Goal: Task Accomplishment & Management: Use online tool/utility

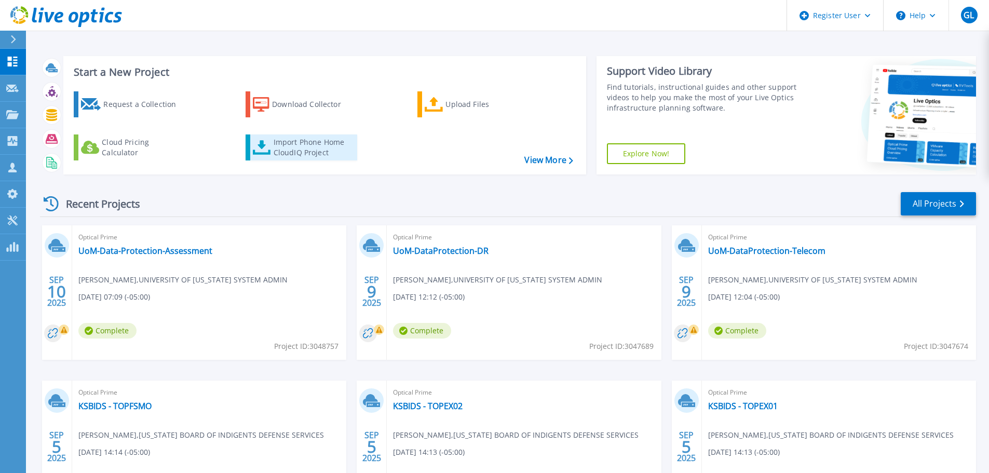
click at [284, 146] on div "Import Phone Home CloudIQ Project" at bounding box center [314, 147] width 81 height 21
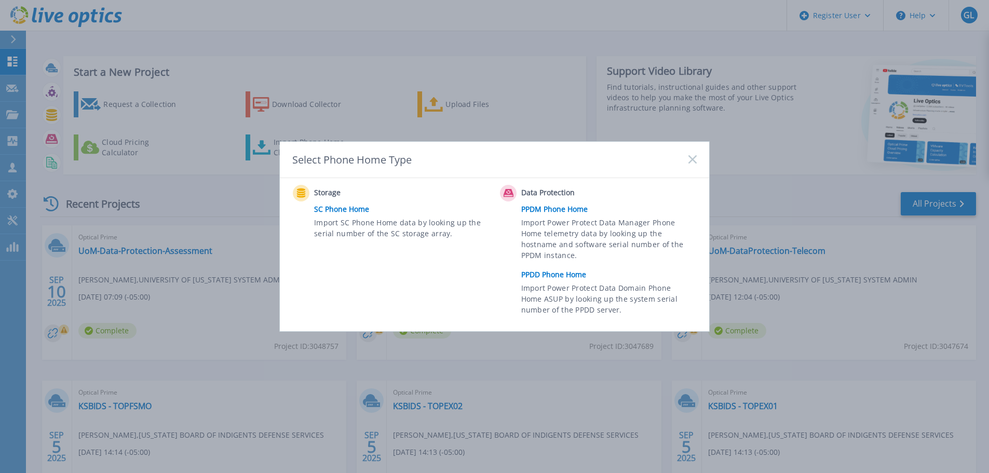
click at [541, 276] on link "PPDD Phone Home" at bounding box center [611, 275] width 181 height 16
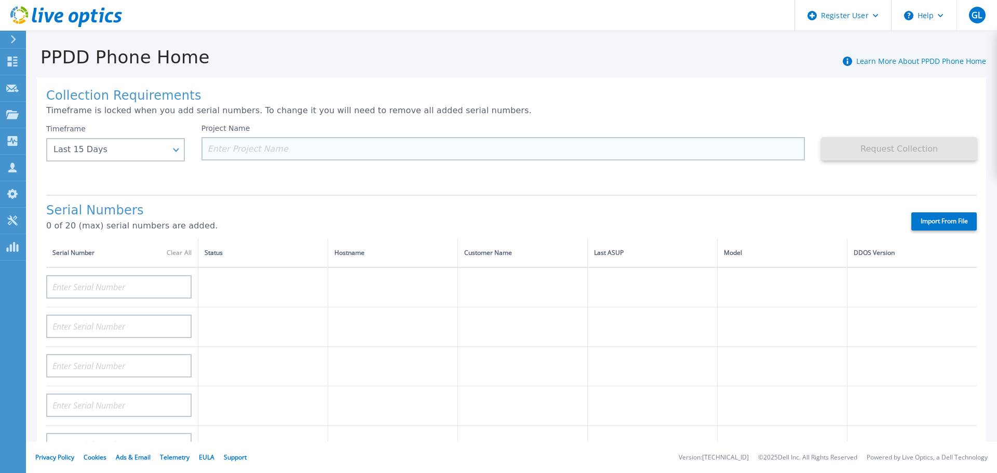
click at [324, 156] on input at bounding box center [503, 148] width 604 height 23
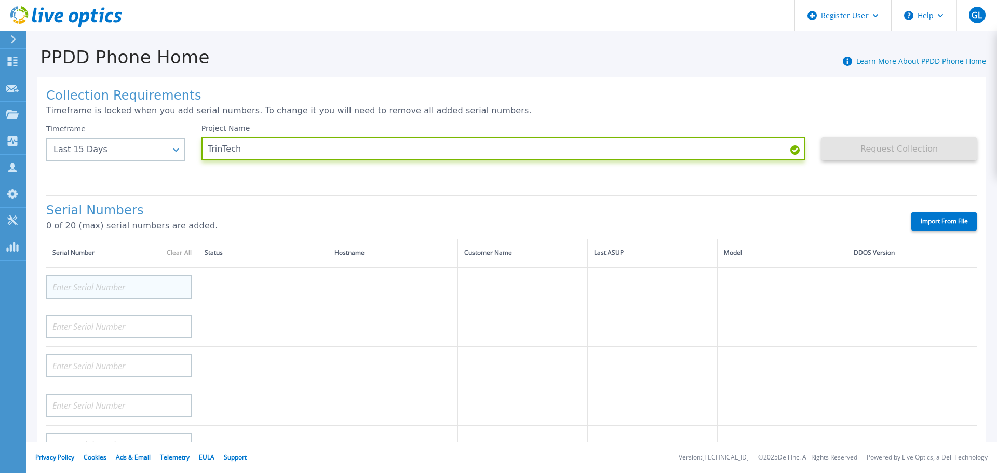
type input "TrinTech"
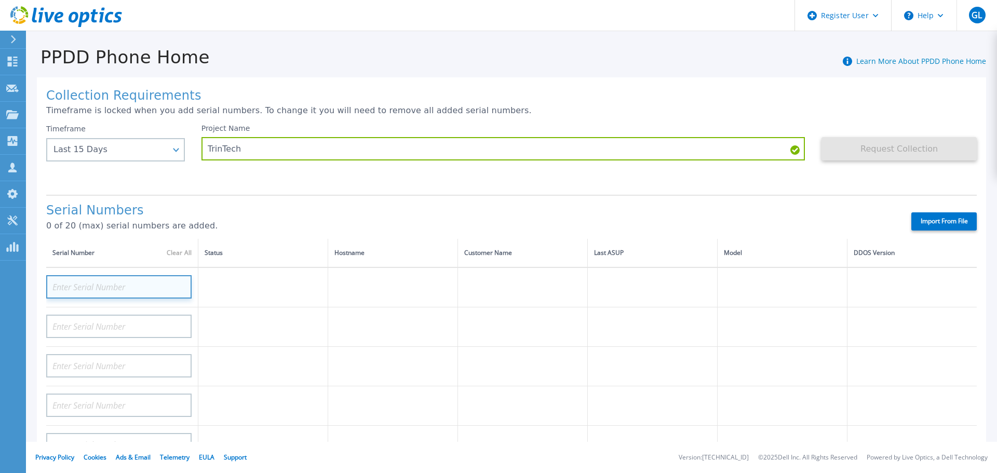
click at [144, 289] on input at bounding box center [118, 286] width 145 height 23
paste input "CKM01220906410"
type input "CKM01220906410"
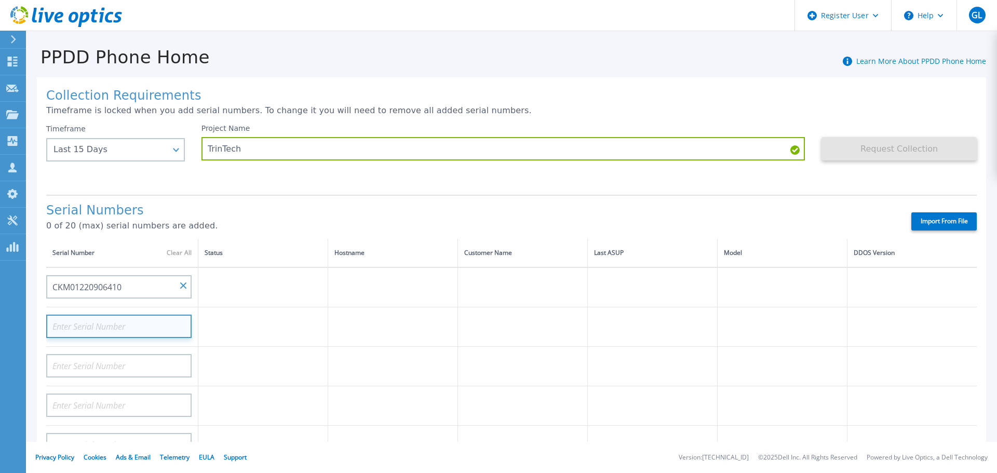
click at [136, 325] on input at bounding box center [118, 326] width 145 height 23
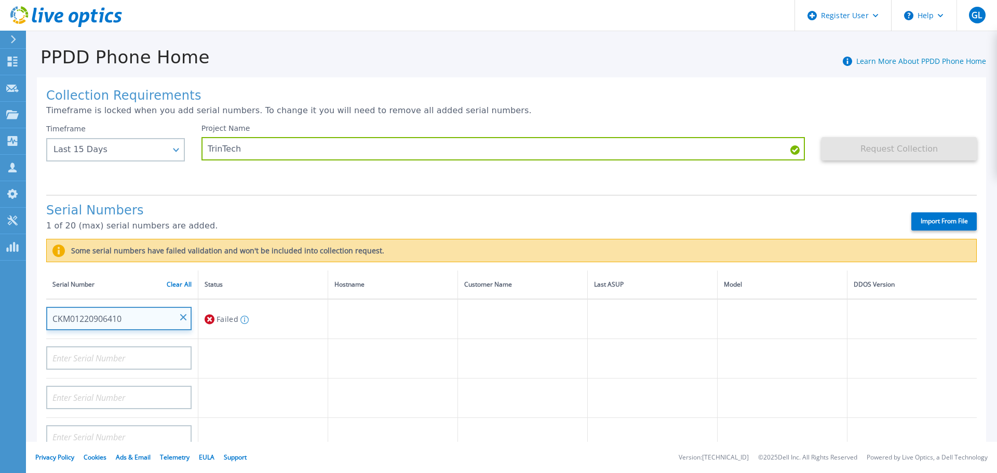
drag, startPoint x: 130, startPoint y: 319, endPoint x: 53, endPoint y: 322, distance: 76.9
click at [53, 322] on input "CKM01220906410" at bounding box center [118, 318] width 145 height 23
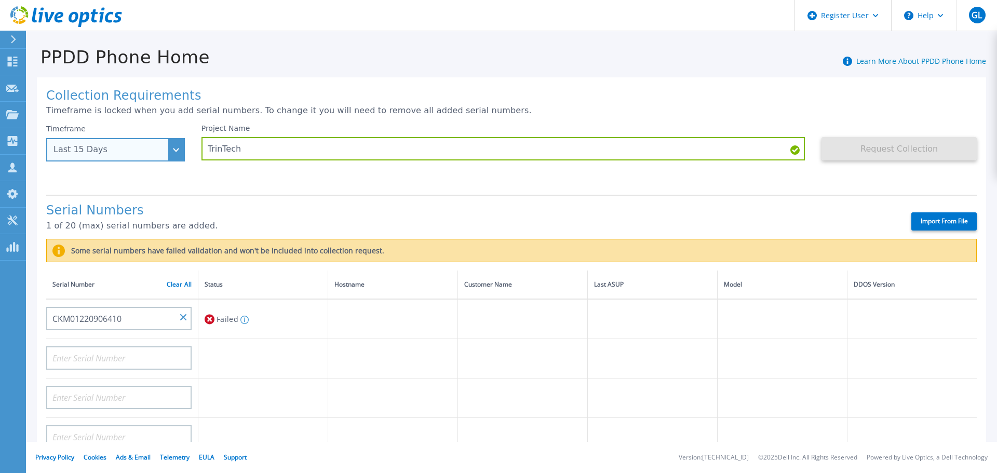
click at [172, 152] on div "Last 15 Days" at bounding box center [115, 149] width 139 height 23
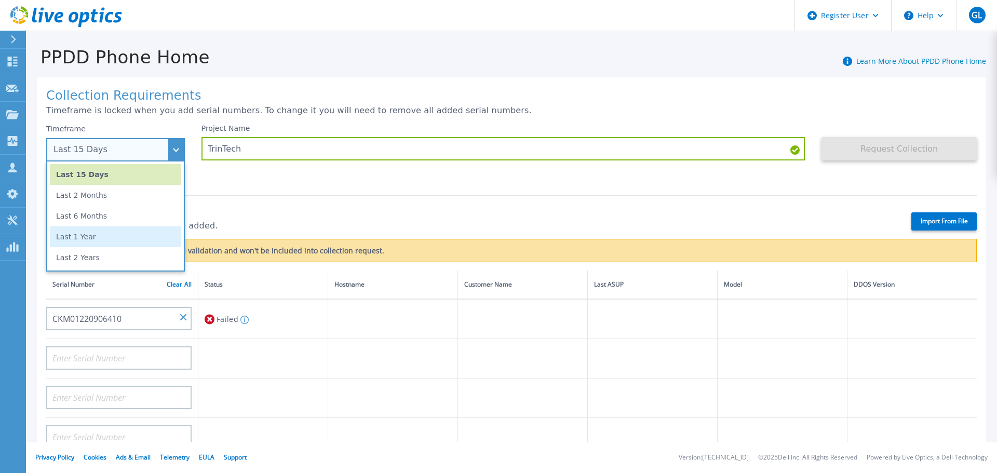
click at [137, 241] on li "Last 1 Year" at bounding box center [115, 236] width 131 height 21
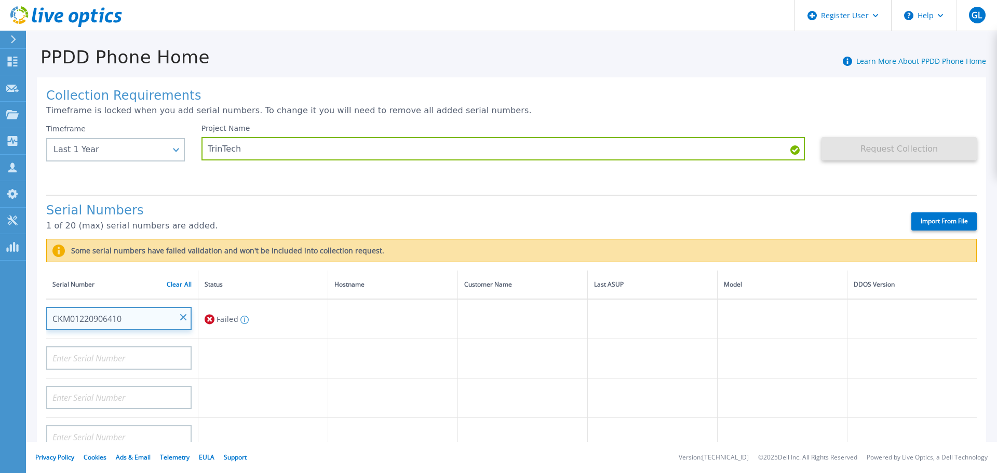
click at [152, 316] on input "CKM01220906410" at bounding box center [118, 318] width 145 height 23
click at [124, 315] on input "CKM01220906410" at bounding box center [118, 318] width 145 height 23
click at [137, 315] on input "CKM01220906410" at bounding box center [118, 318] width 145 height 23
click at [136, 313] on input "CKM01220906410" at bounding box center [118, 318] width 145 height 23
click at [138, 313] on input "CKM01220906410" at bounding box center [118, 318] width 145 height 23
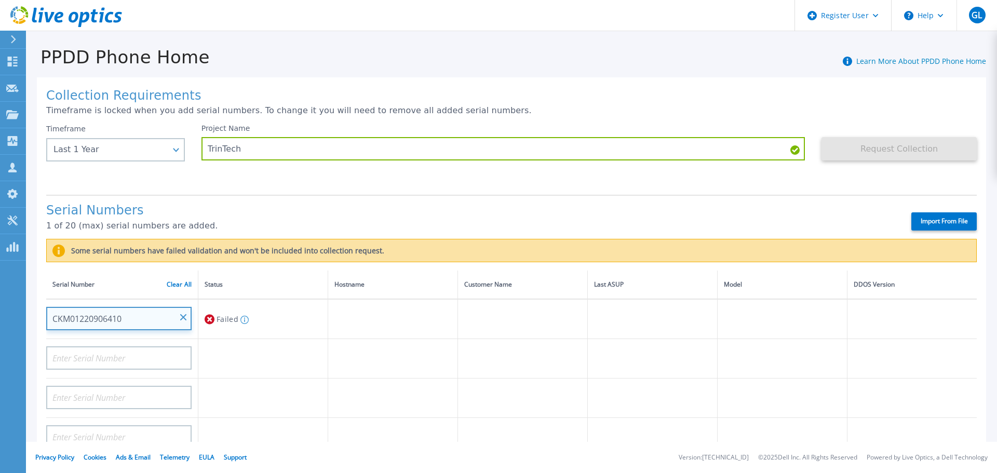
click at [138, 313] on input "CKM01220906410" at bounding box center [118, 318] width 145 height 23
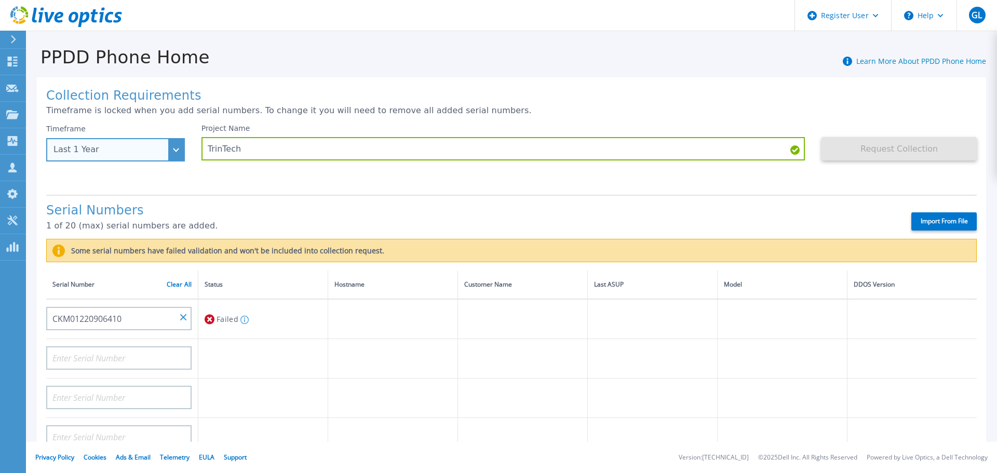
click at [170, 153] on div "Last 1 Year" at bounding box center [115, 149] width 139 height 23
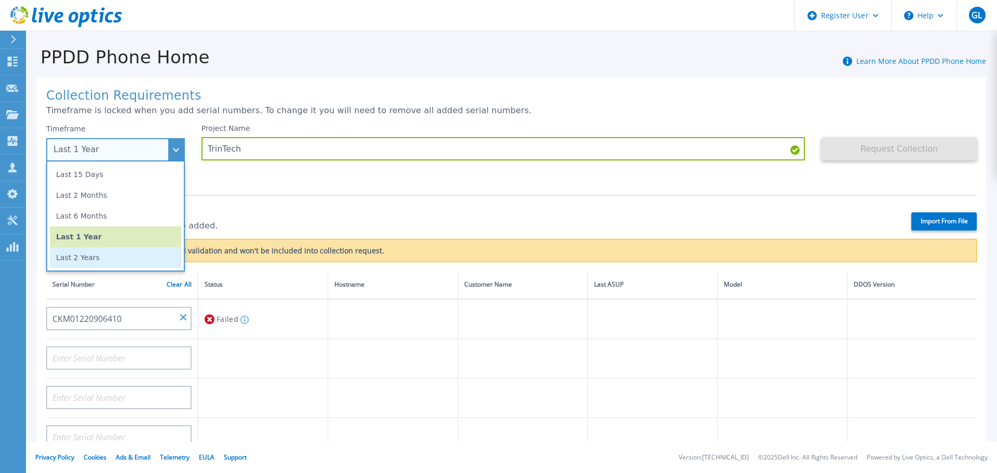
click at [94, 263] on li "Last 2 Years" at bounding box center [115, 257] width 131 height 21
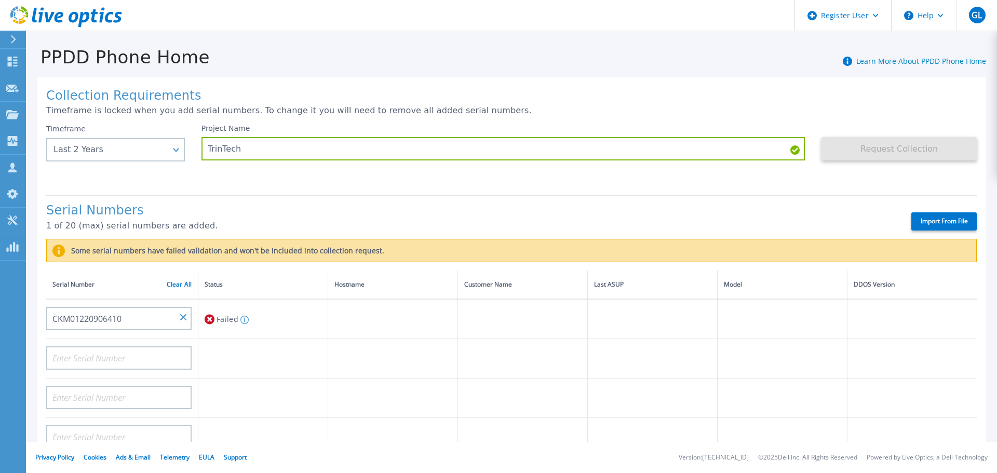
click at [208, 317] on icon at bounding box center [210, 319] width 10 height 10
click at [209, 318] on icon at bounding box center [210, 319] width 10 height 12
drag, startPoint x: 126, startPoint y: 317, endPoint x: 41, endPoint y: 314, distance: 85.2
click at [41, 314] on div "Collection Requirements Timeframe is locked when you add serial numbers. To cha…" at bounding box center [511, 386] width 949 height 619
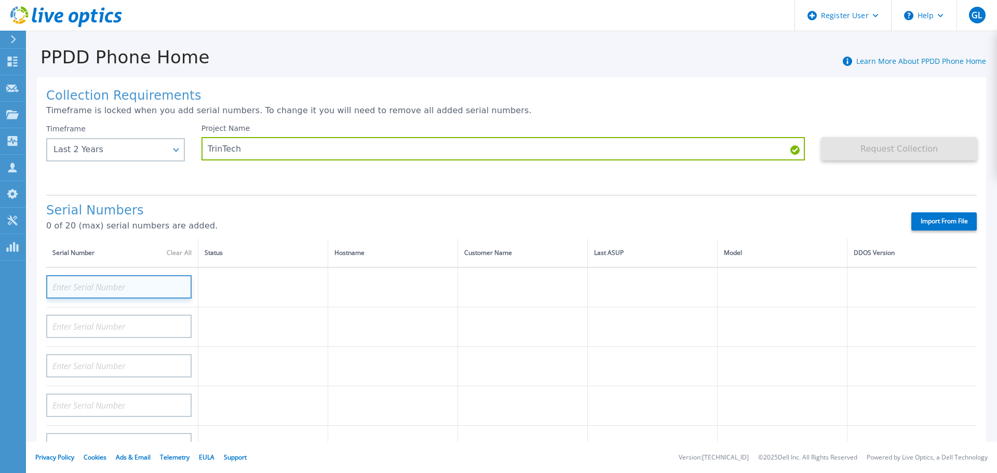
click at [116, 291] on input at bounding box center [118, 286] width 145 height 23
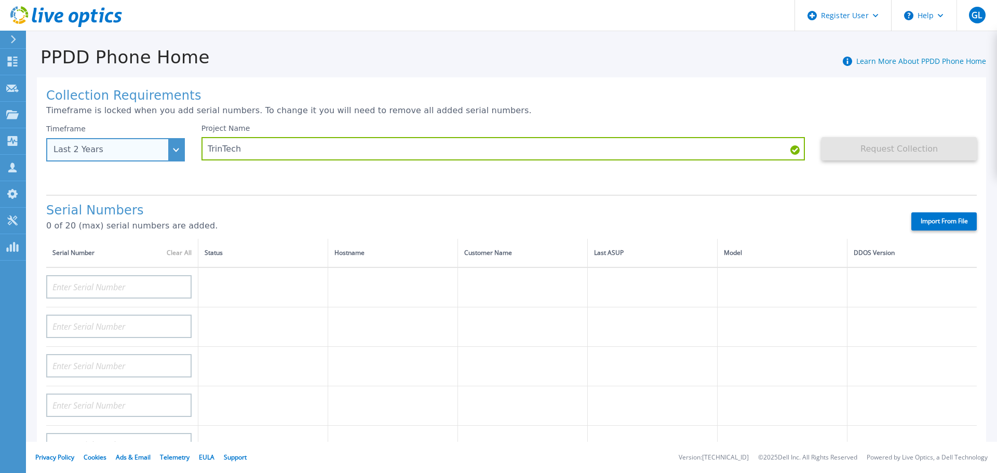
click at [170, 151] on div "Last 2 Years" at bounding box center [115, 149] width 139 height 23
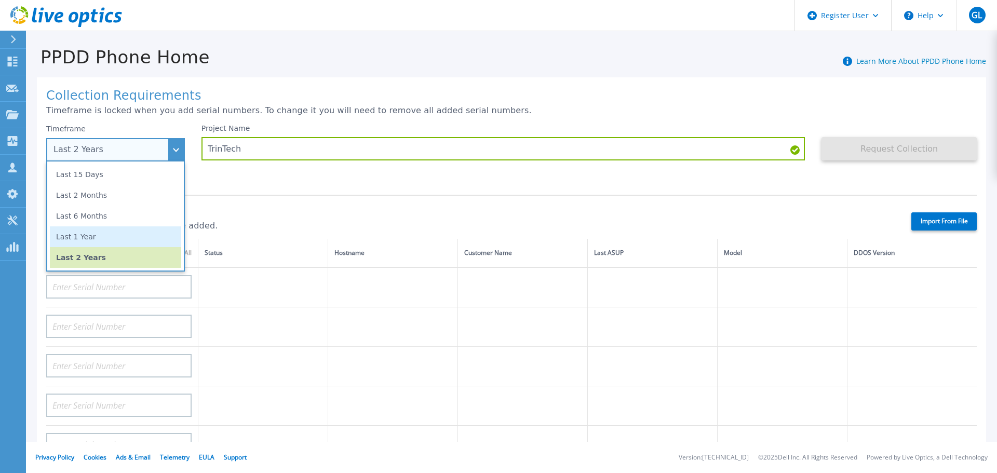
click at [110, 234] on li "Last 1 Year" at bounding box center [115, 236] width 131 height 21
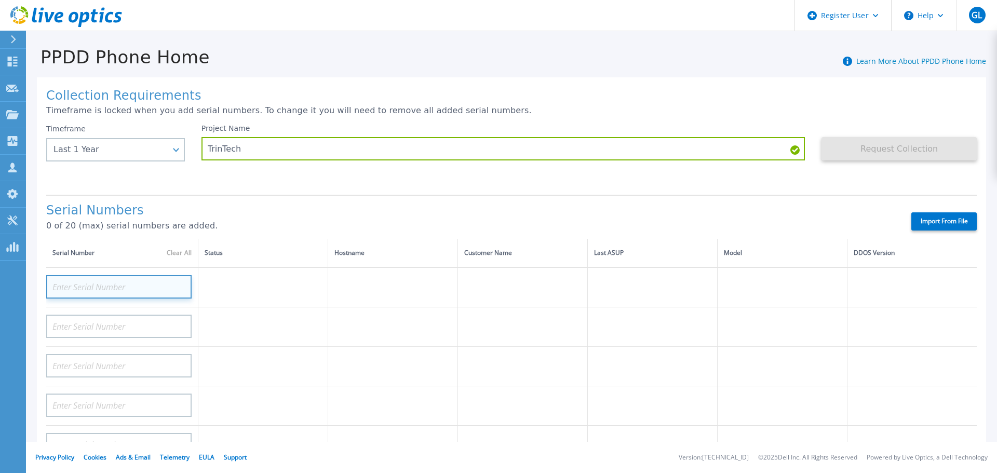
click at [96, 280] on input at bounding box center [118, 286] width 145 height 23
paste input "CKM01220906410"
type input "CKM01220906410"
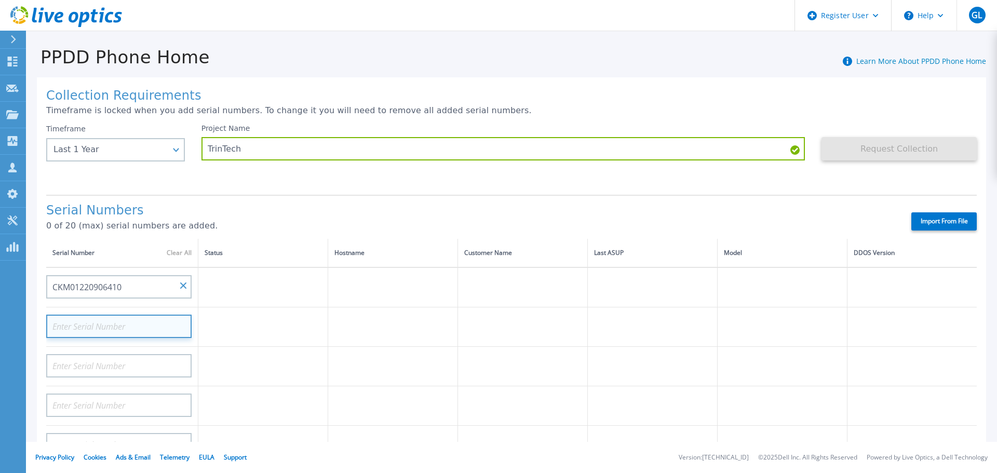
click at [127, 331] on input at bounding box center [118, 326] width 145 height 23
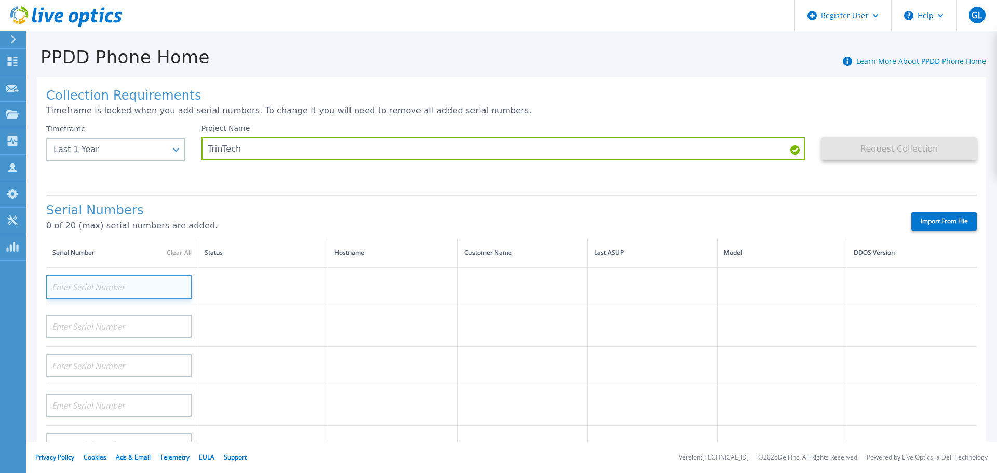
click at [124, 288] on input at bounding box center [118, 286] width 145 height 23
paste input "APX00250206189"
type input "APX00250206189"
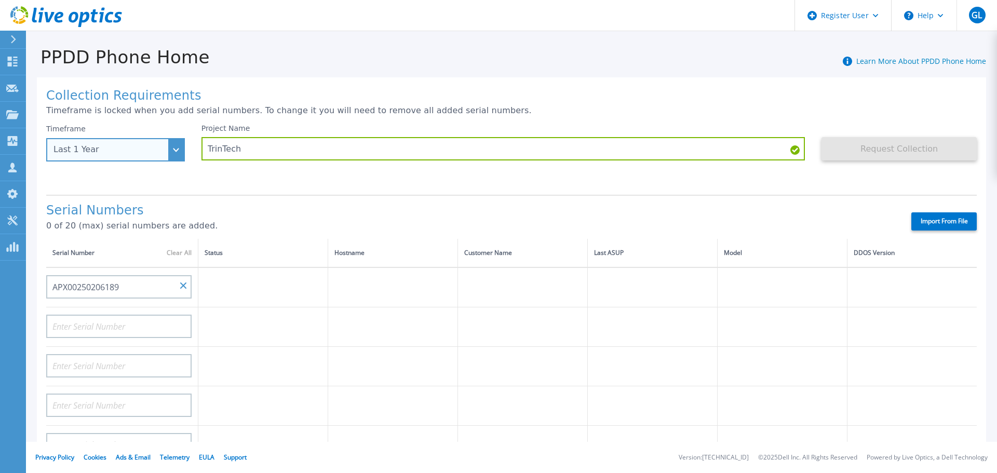
click at [170, 152] on div "Timeframe Last 1 Year Last 15 Days Last 2 Months Last 6 Months Last 1 Year Last…" at bounding box center [115, 142] width 139 height 37
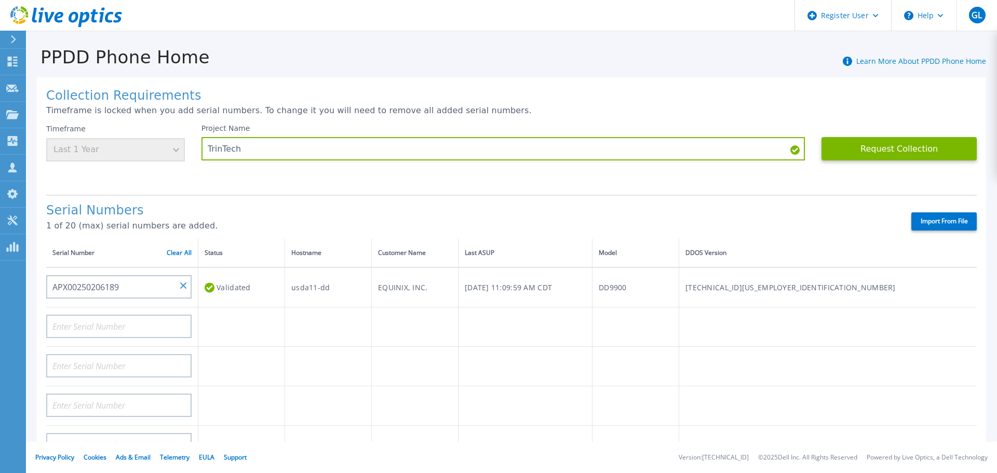
click at [167, 151] on div "Timeframe Last 1 Year" at bounding box center [115, 142] width 139 height 37
click at [171, 151] on div "Timeframe Last 1 Year" at bounding box center [115, 142] width 139 height 37
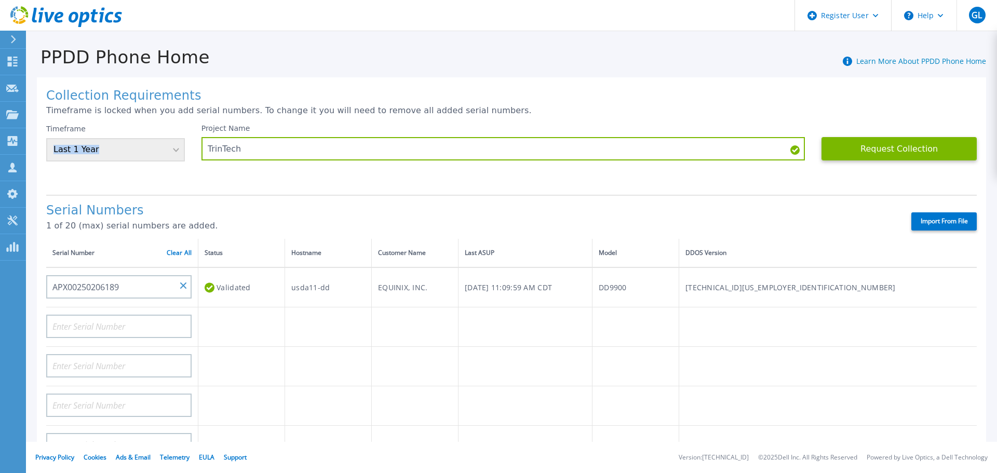
click at [171, 151] on div "Timeframe Last 1 Year" at bounding box center [115, 142] width 139 height 37
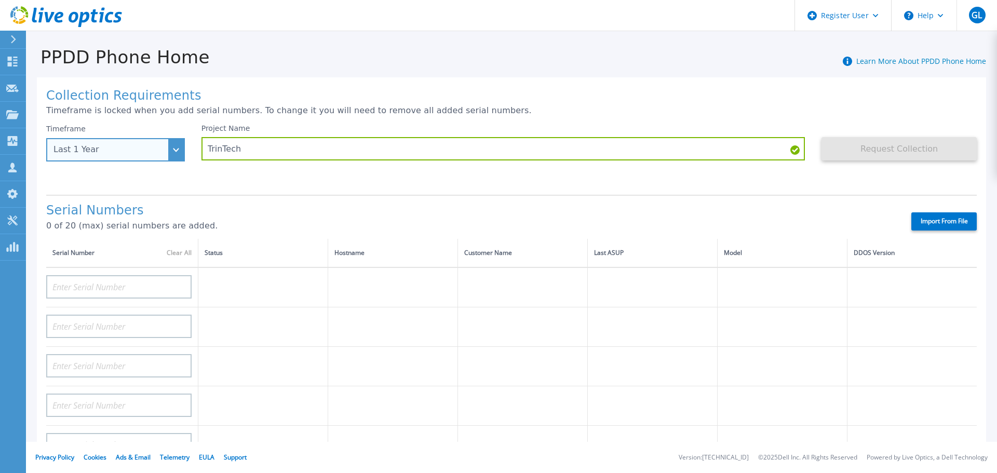
click at [176, 150] on div "Last 1 Year" at bounding box center [115, 149] width 139 height 23
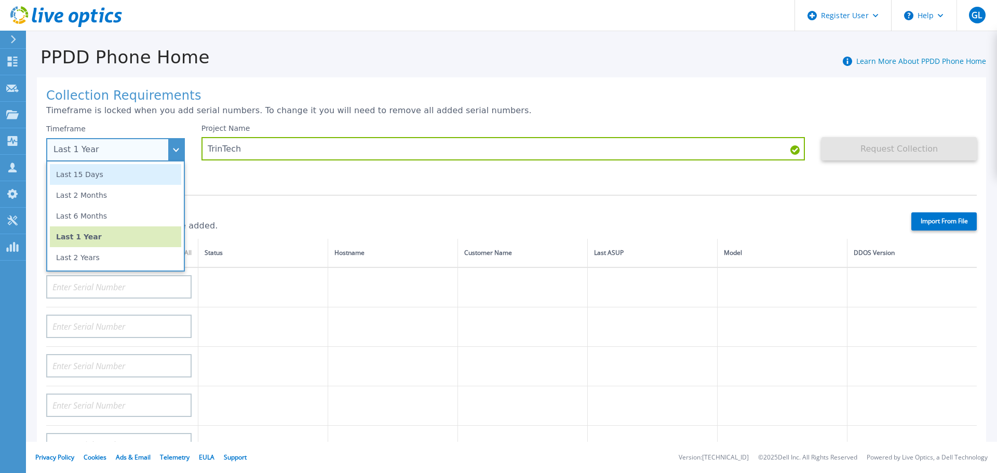
click at [130, 170] on li "Last 15 Days" at bounding box center [115, 174] width 131 height 21
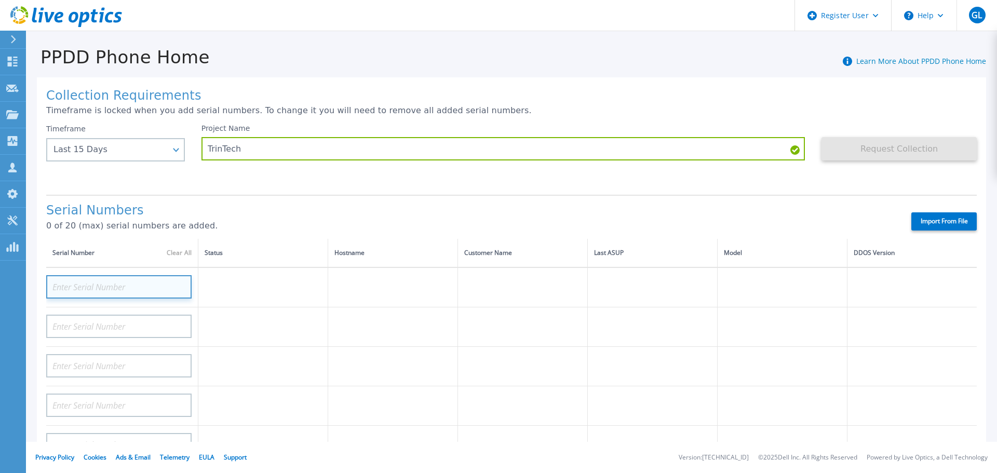
click at [120, 277] on input at bounding box center [118, 286] width 145 height 23
paste input "APX00250206189"
type input "APX00250206189"
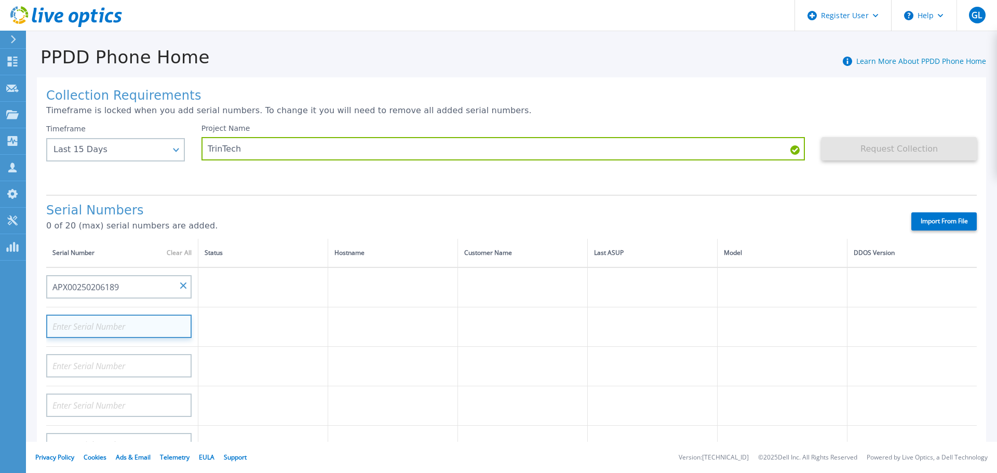
click at [142, 331] on input at bounding box center [118, 326] width 145 height 23
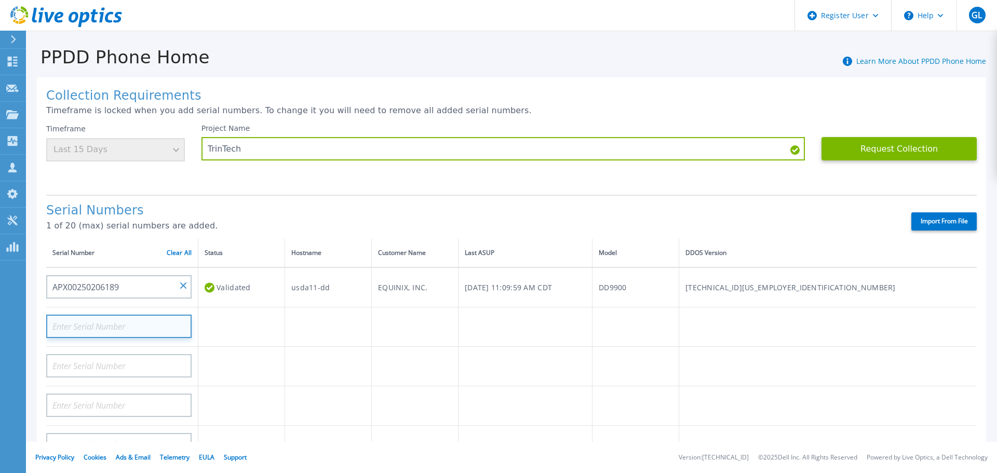
click at [126, 319] on input at bounding box center [118, 326] width 145 height 23
paste input "CRK00250511738"
type input "CRK00250511738"
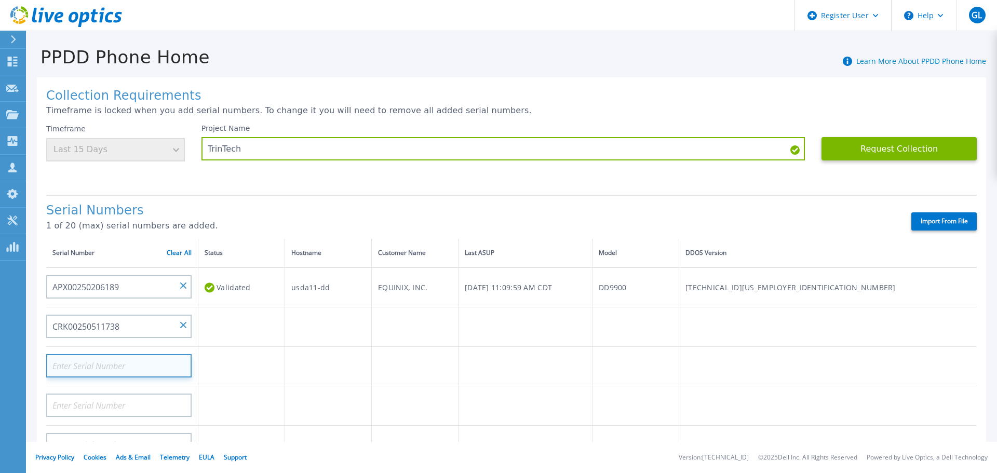
click at [111, 359] on input at bounding box center [118, 365] width 145 height 23
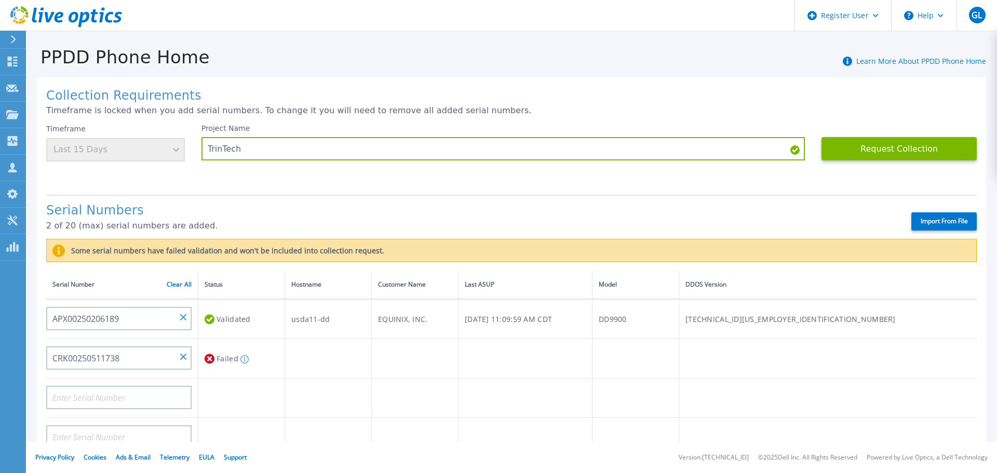
click at [177, 149] on div "Timeframe Last 15 Days" at bounding box center [115, 142] width 139 height 37
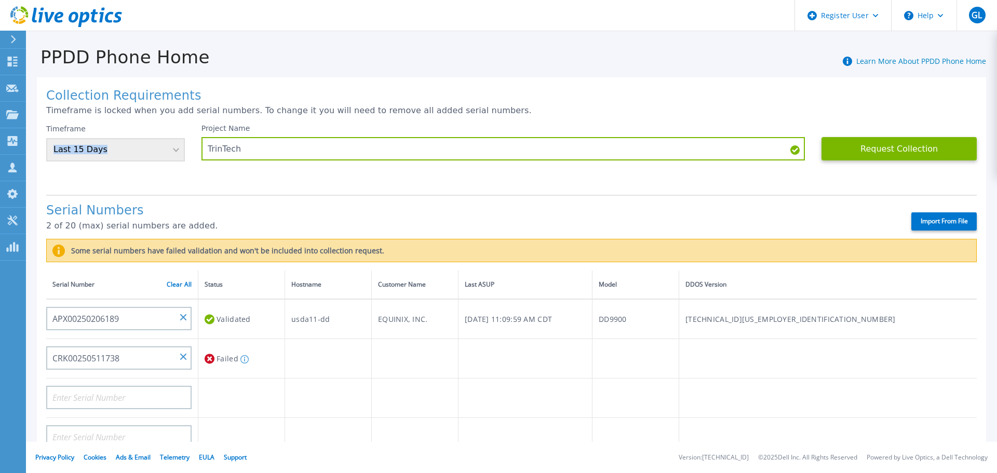
click at [177, 149] on div "Timeframe Last 15 Days" at bounding box center [115, 142] width 139 height 37
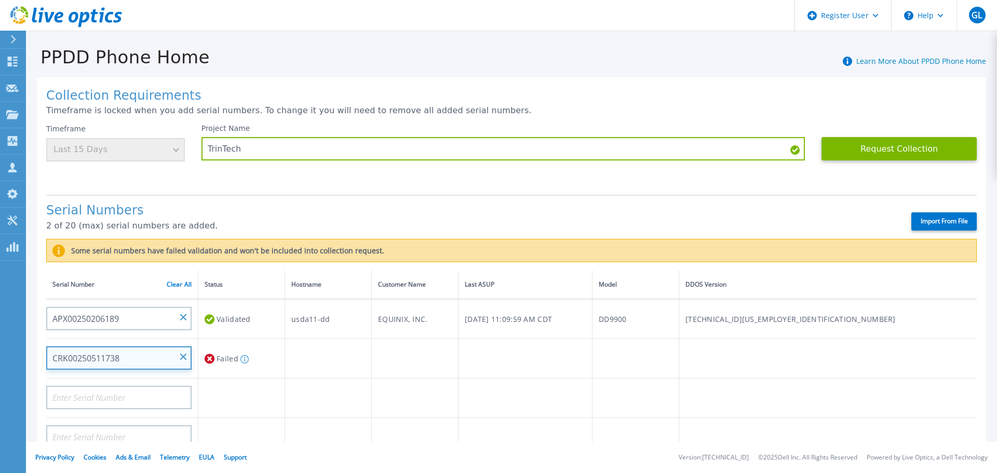
drag, startPoint x: 138, startPoint y: 359, endPoint x: 50, endPoint y: 356, distance: 87.3
click at [50, 356] on input "CRK00250511738" at bounding box center [118, 357] width 145 height 23
click at [162, 363] on input "CRK00250511738" at bounding box center [118, 357] width 145 height 23
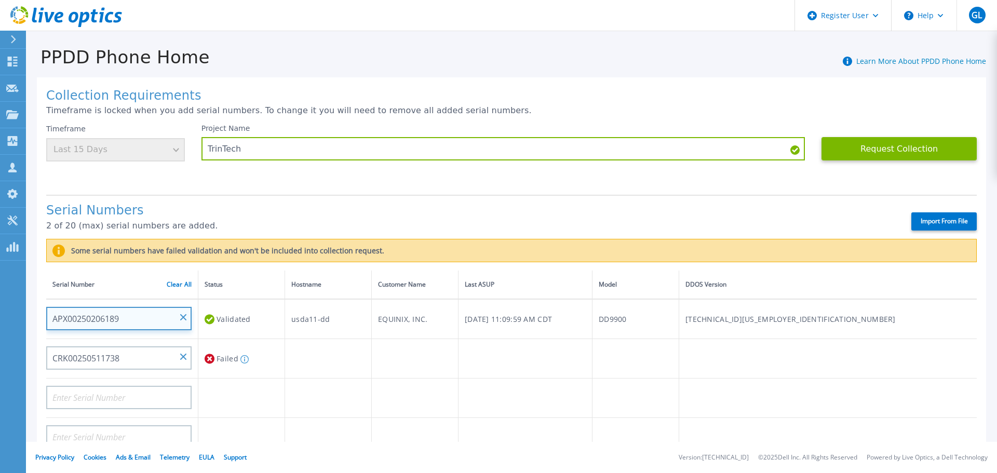
click at [168, 318] on input "APX00250206189" at bounding box center [118, 318] width 145 height 23
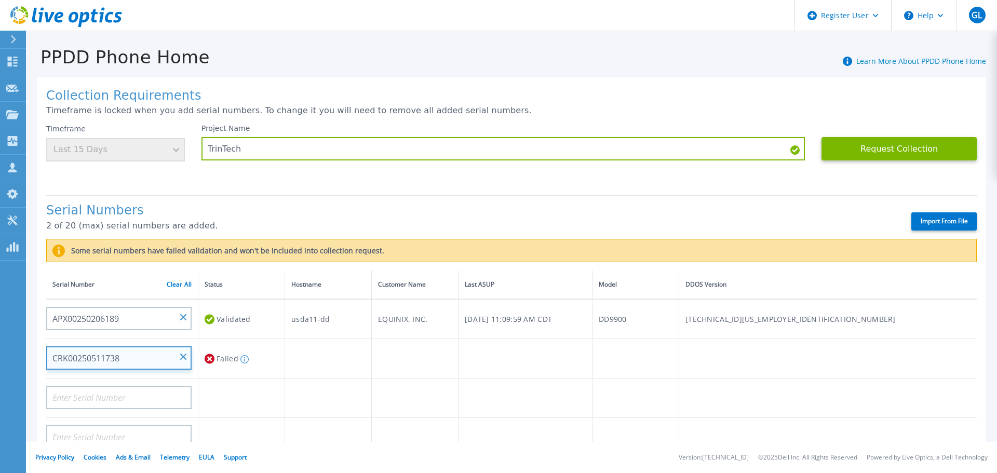
drag, startPoint x: 160, startPoint y: 363, endPoint x: 156, endPoint y: 352, distance: 12.3
click at [160, 362] on input "CRK00250511738" at bounding box center [118, 357] width 145 height 23
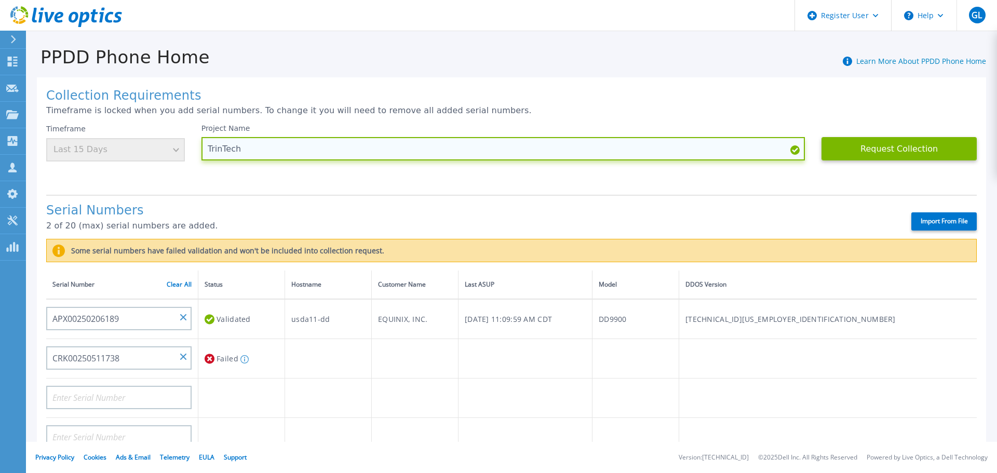
click at [393, 149] on input "TrinTech" at bounding box center [503, 148] width 604 height 23
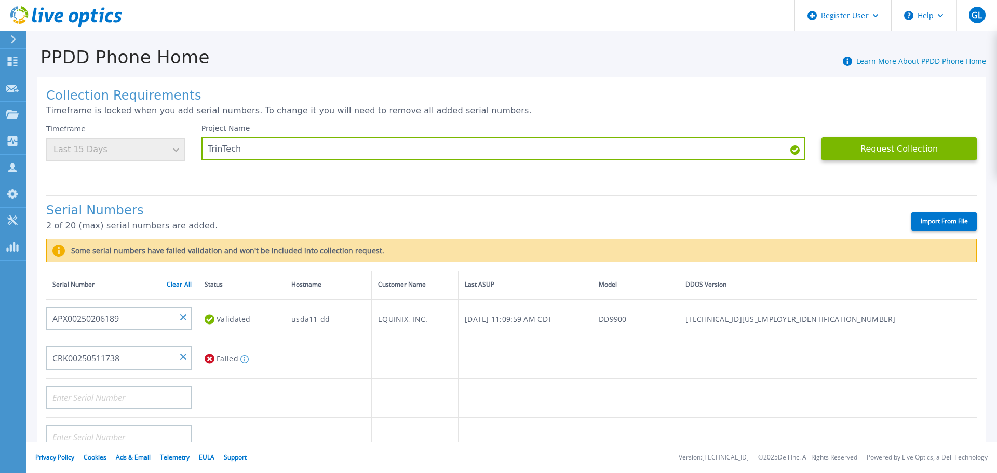
click at [790, 148] on icon at bounding box center [794, 149] width 9 height 9
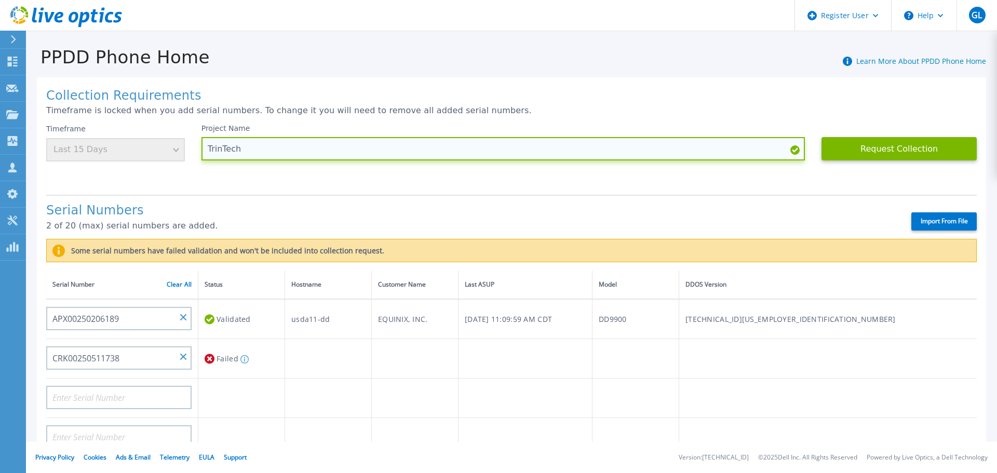
click at [710, 139] on input "TrinTech" at bounding box center [503, 148] width 604 height 23
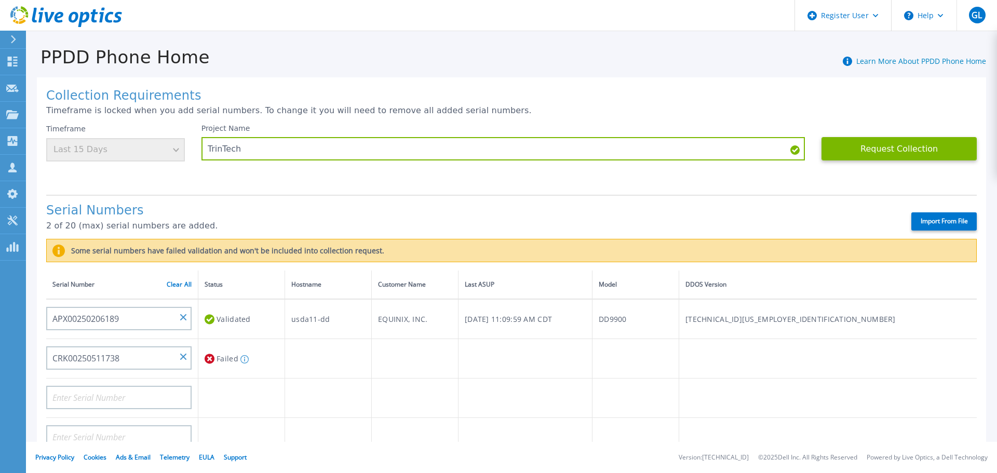
click at [170, 150] on div "Timeframe Last 15 Days" at bounding box center [115, 142] width 139 height 37
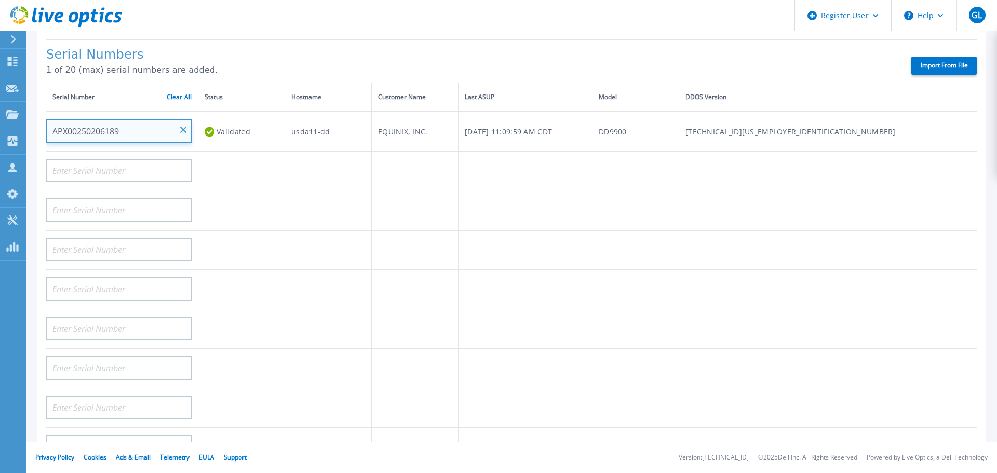
click at [187, 130] on input "APX00250206189" at bounding box center [118, 130] width 145 height 23
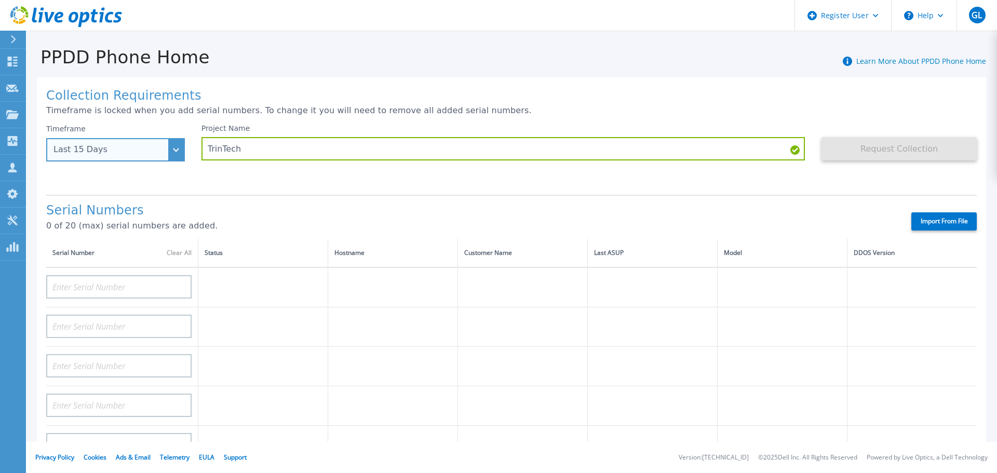
click at [176, 148] on div "Last 15 Days" at bounding box center [115, 149] width 139 height 23
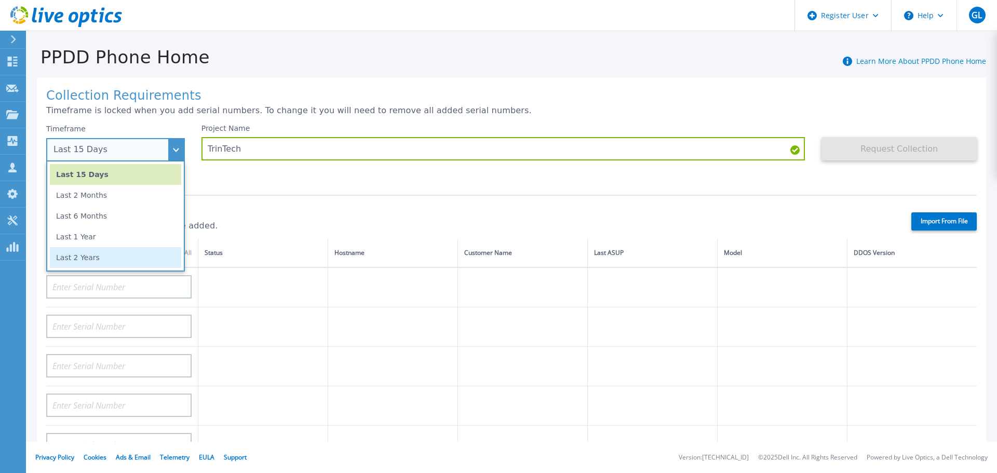
click at [144, 257] on li "Last 2 Years" at bounding box center [115, 257] width 131 height 21
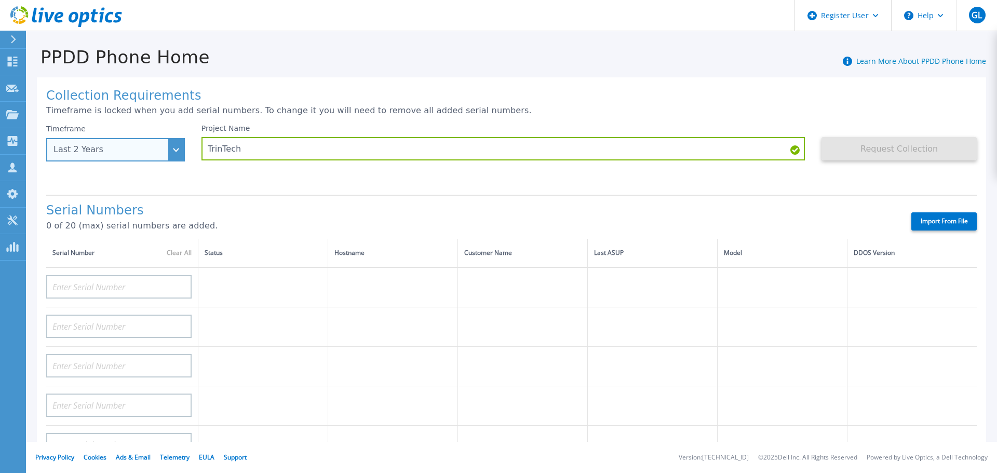
click at [173, 143] on div "Last 2 Years" at bounding box center [115, 149] width 139 height 23
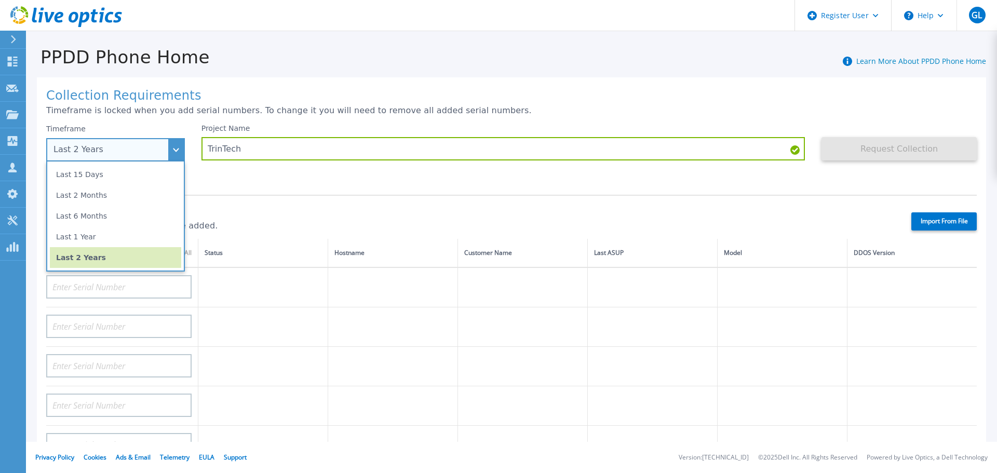
click at [151, 261] on li "Last 2 Years" at bounding box center [115, 257] width 131 height 21
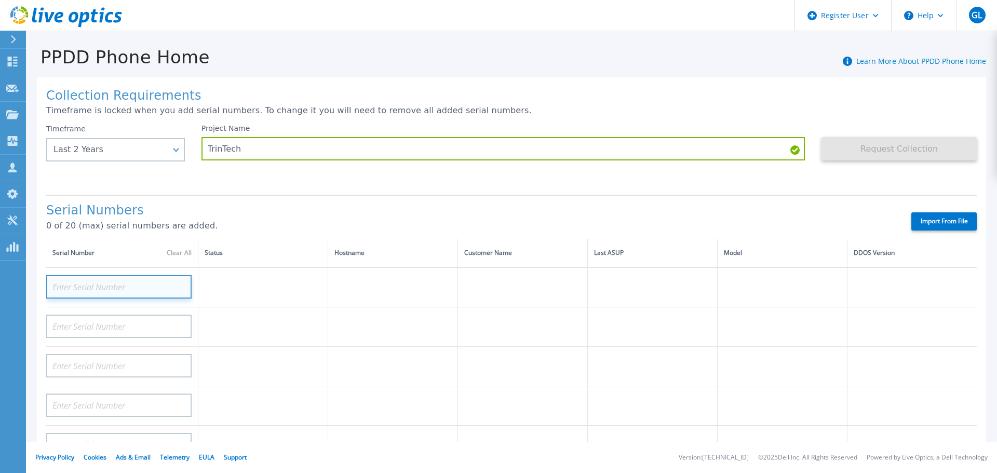
click at [124, 285] on input at bounding box center [118, 286] width 145 height 23
paste input "APX00250206189"
type input "APX00250206189"
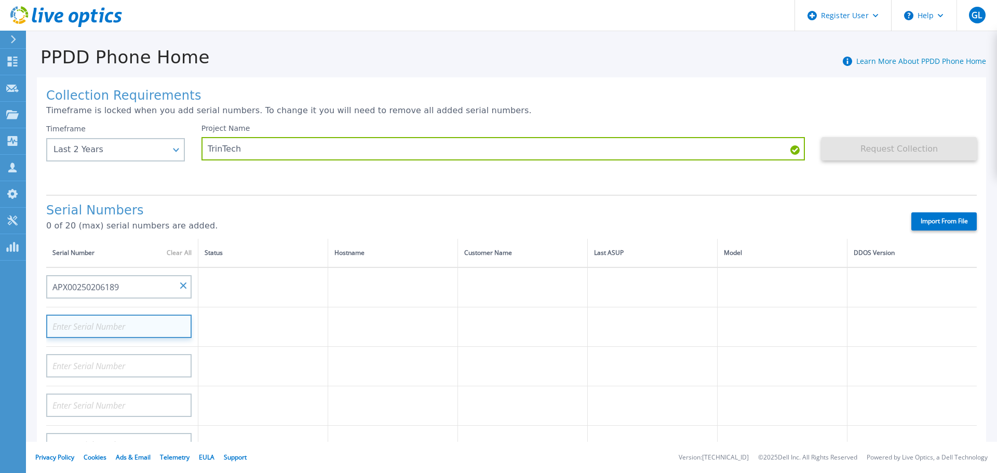
click at [105, 326] on input at bounding box center [118, 326] width 145 height 23
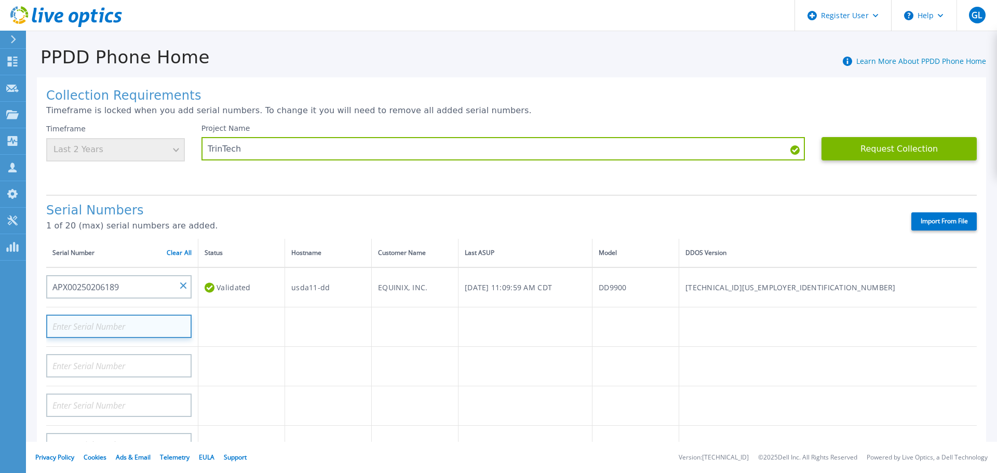
click at [102, 332] on input at bounding box center [118, 326] width 145 height 23
paste input "CRK00250511738"
type input "CRK00250511738"
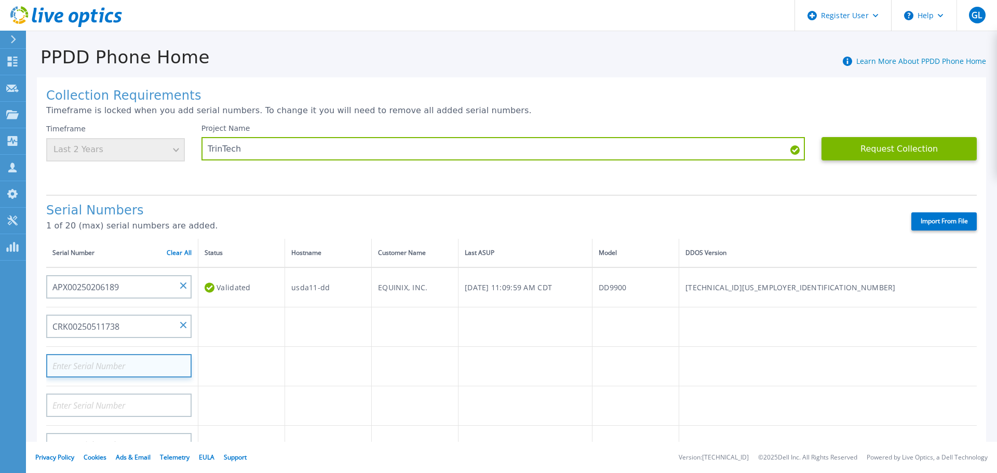
click at [98, 369] on input at bounding box center [118, 365] width 145 height 23
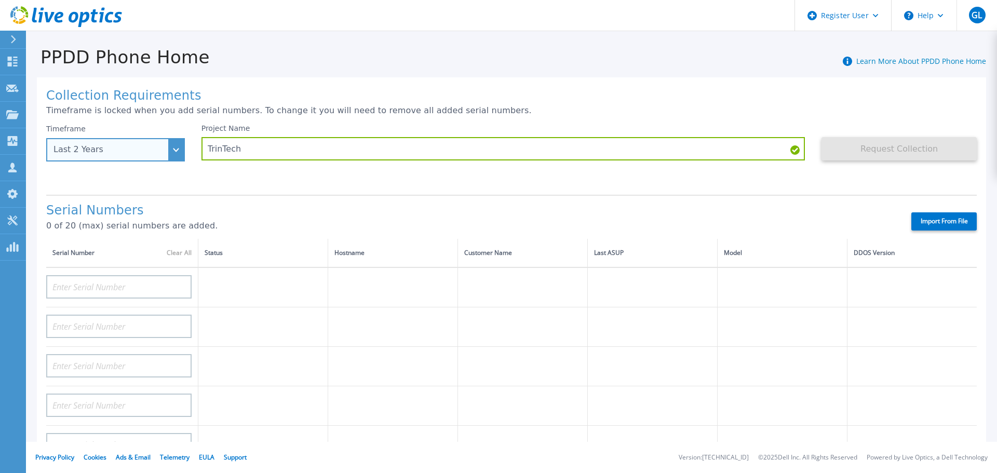
click at [174, 154] on div "Last 2 Years" at bounding box center [115, 149] width 139 height 23
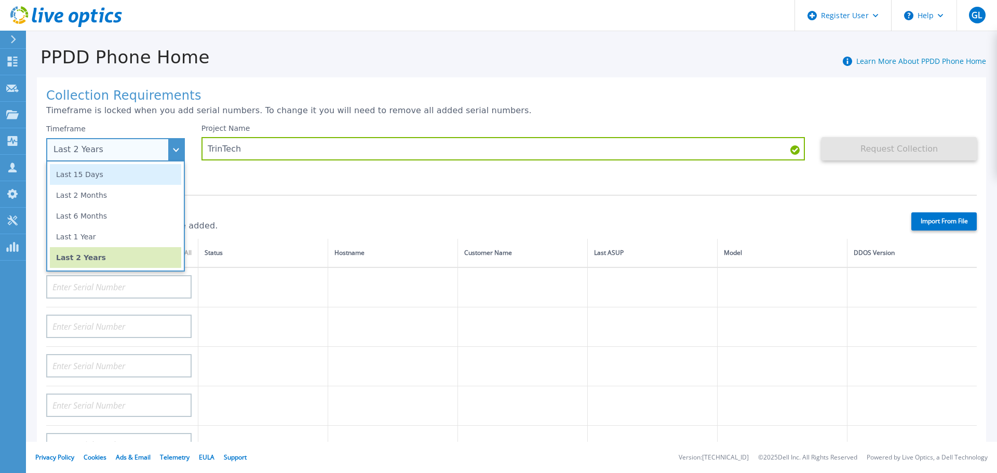
click at [159, 170] on li "Last 15 Days" at bounding box center [115, 174] width 131 height 21
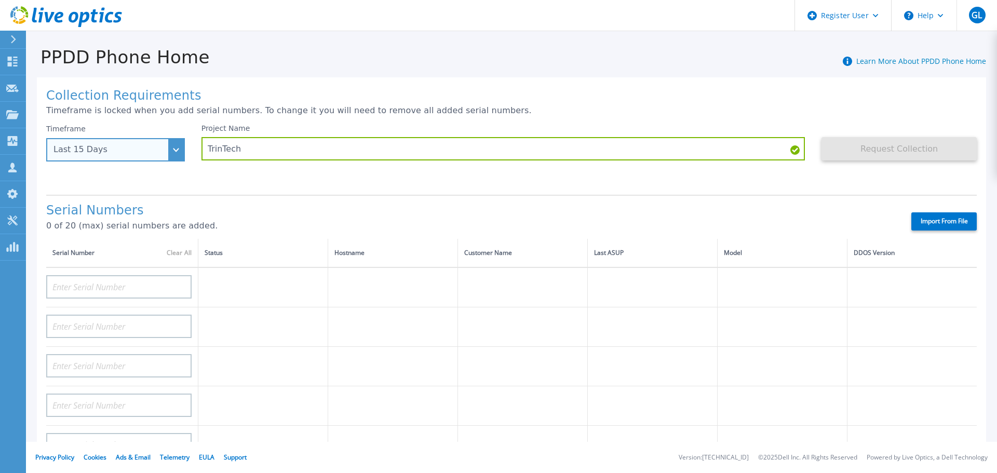
click at [177, 151] on div "Last 15 Days" at bounding box center [115, 149] width 139 height 23
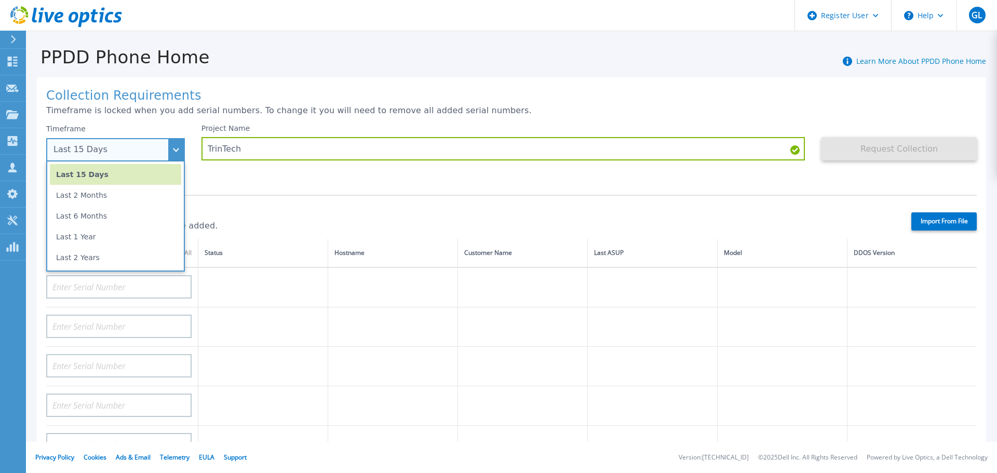
click at [130, 172] on li "Last 15 Days" at bounding box center [115, 174] width 131 height 21
click at [130, 172] on div "Timeframe Last 15 Days Last 15 Days Last 2 Months Last 6 Months Last 1 Year Las…" at bounding box center [123, 155] width 155 height 62
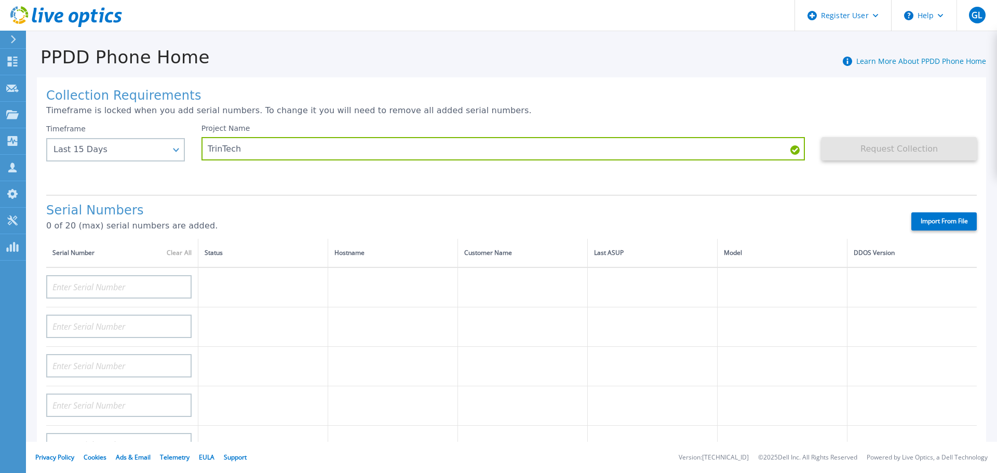
click at [240, 179] on div "Project Name TrinTech" at bounding box center [511, 155] width 621 height 62
click at [115, 280] on input at bounding box center [118, 286] width 145 height 23
paste input "APX00250206189"
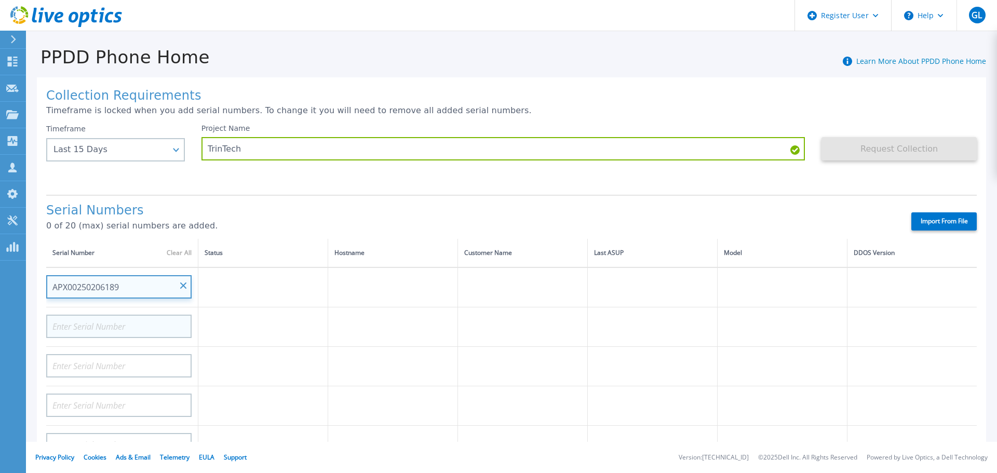
type input "APX00250206189"
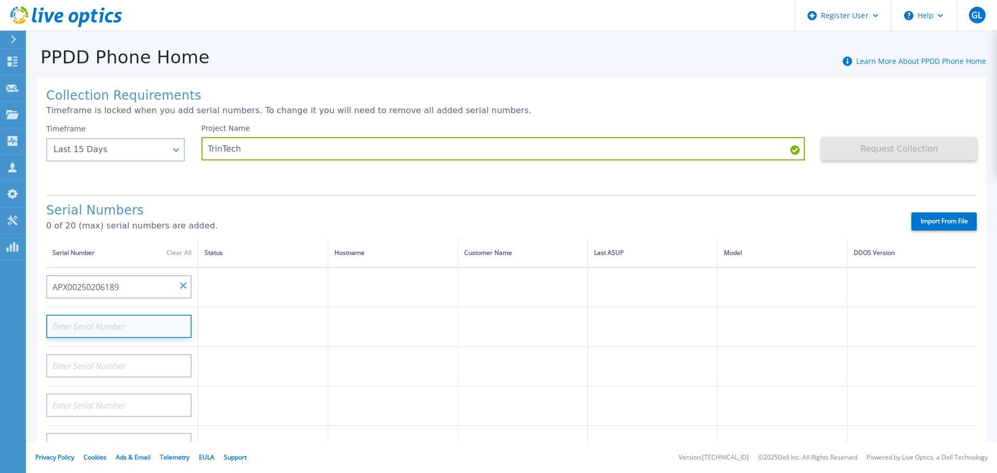
click at [146, 318] on input at bounding box center [118, 326] width 145 height 23
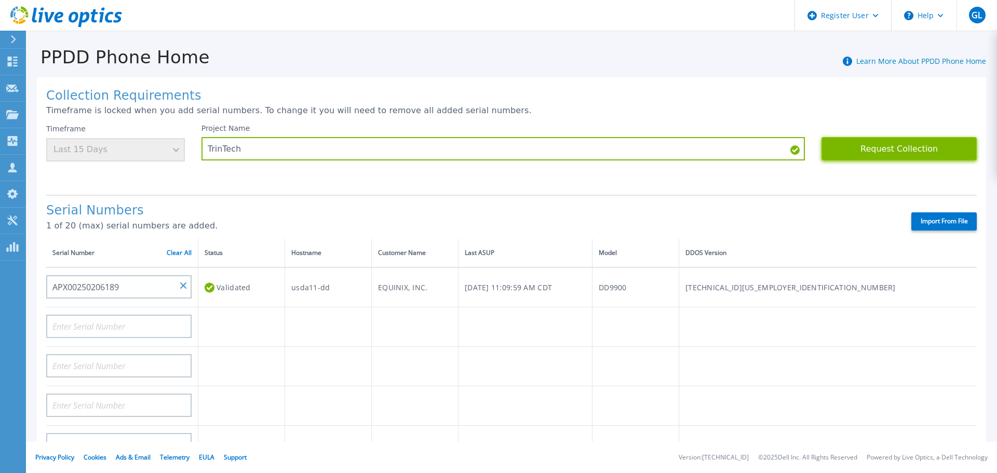
click at [922, 150] on button "Request Collection" at bounding box center [899, 148] width 155 height 23
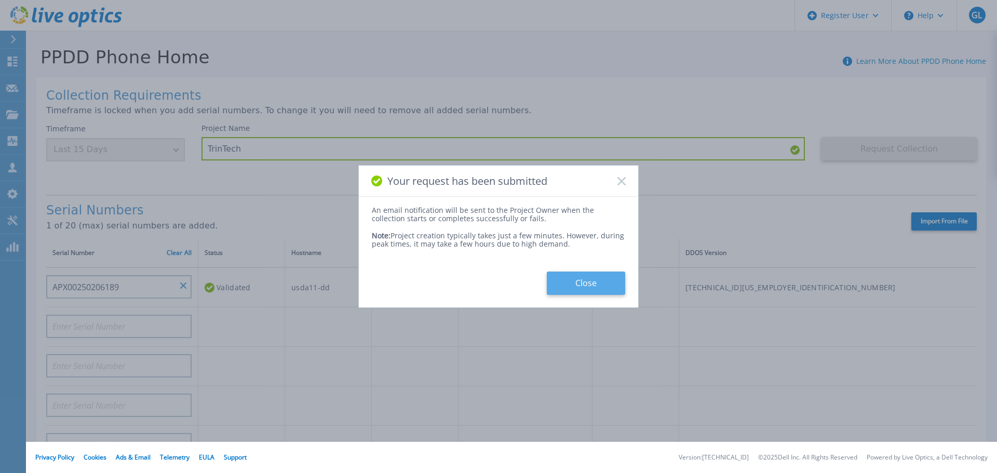
click at [585, 278] on button "Close" at bounding box center [586, 283] width 78 height 23
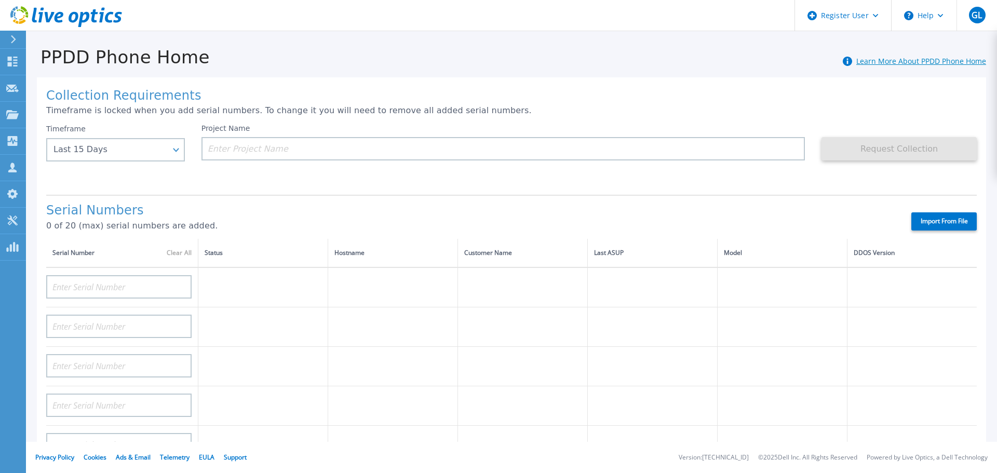
click at [904, 61] on link "Learn More About PPDD Phone Home" at bounding box center [921, 61] width 130 height 10
